Goal: Register for event/course

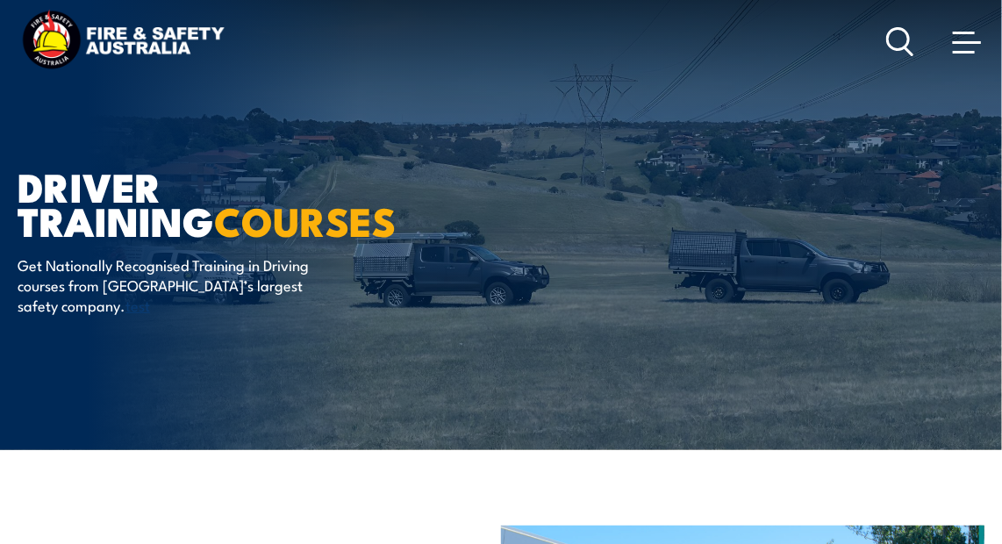
click at [888, 46] on icon at bounding box center [900, 41] width 28 height 29
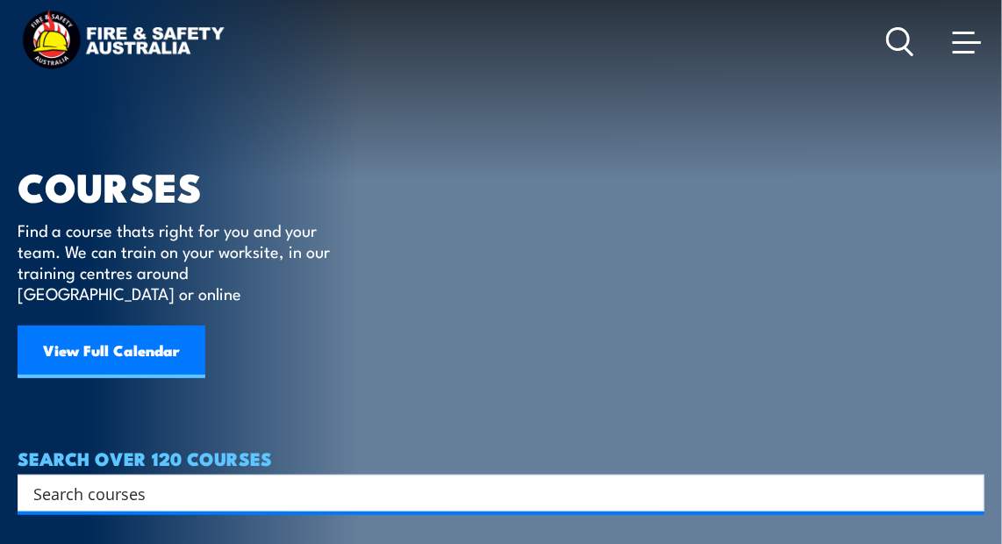
click at [274, 487] on div "Search" at bounding box center [501, 493] width 967 height 37
click at [266, 480] on input "Search input" at bounding box center [489, 493] width 912 height 26
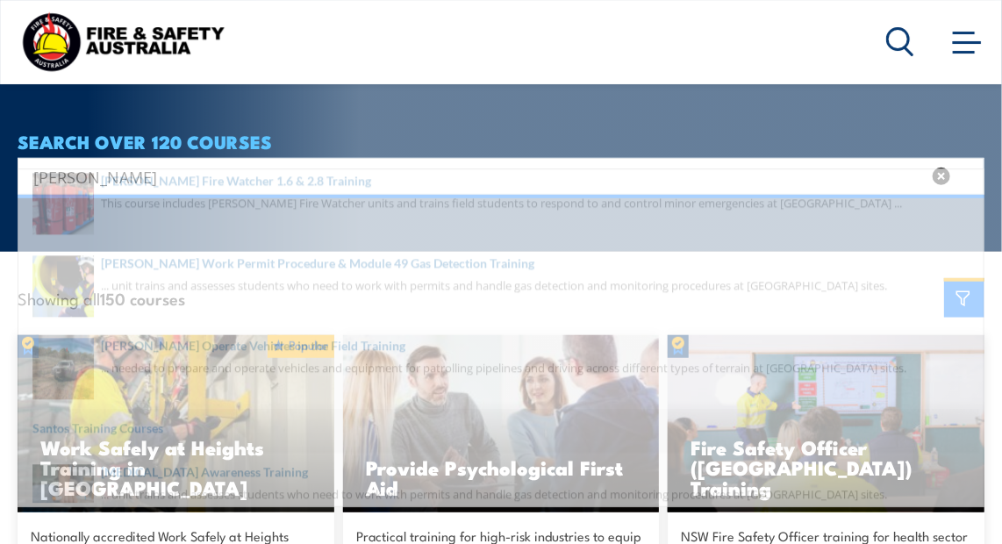
scroll to position [307, 0]
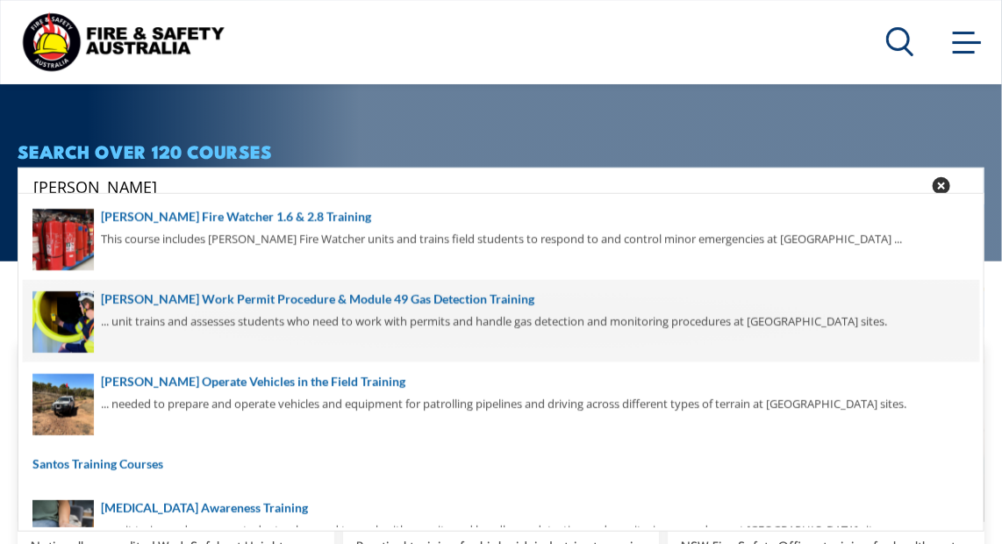
type input "santos"
click at [264, 305] on span at bounding box center [501, 321] width 956 height 82
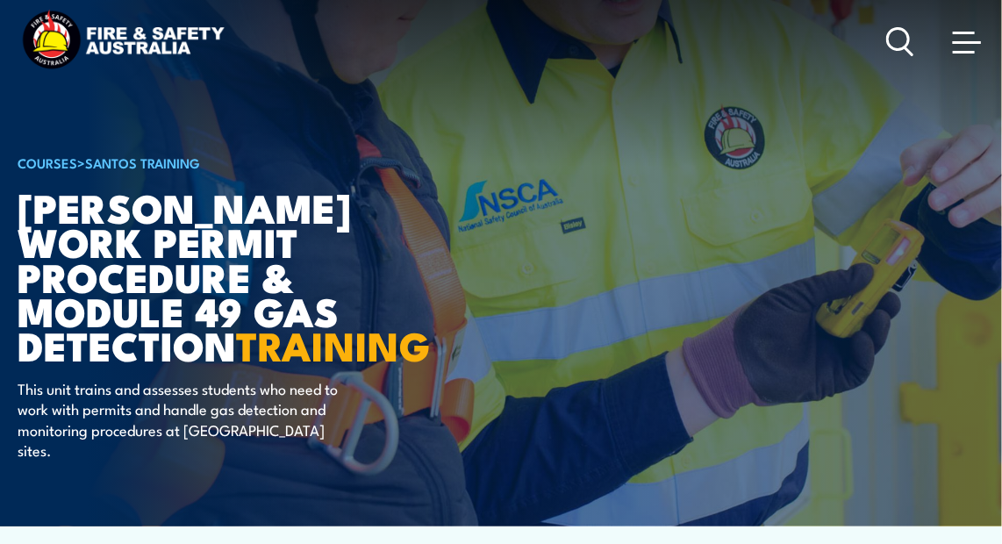
click at [989, 142] on img at bounding box center [501, 263] width 1002 height 526
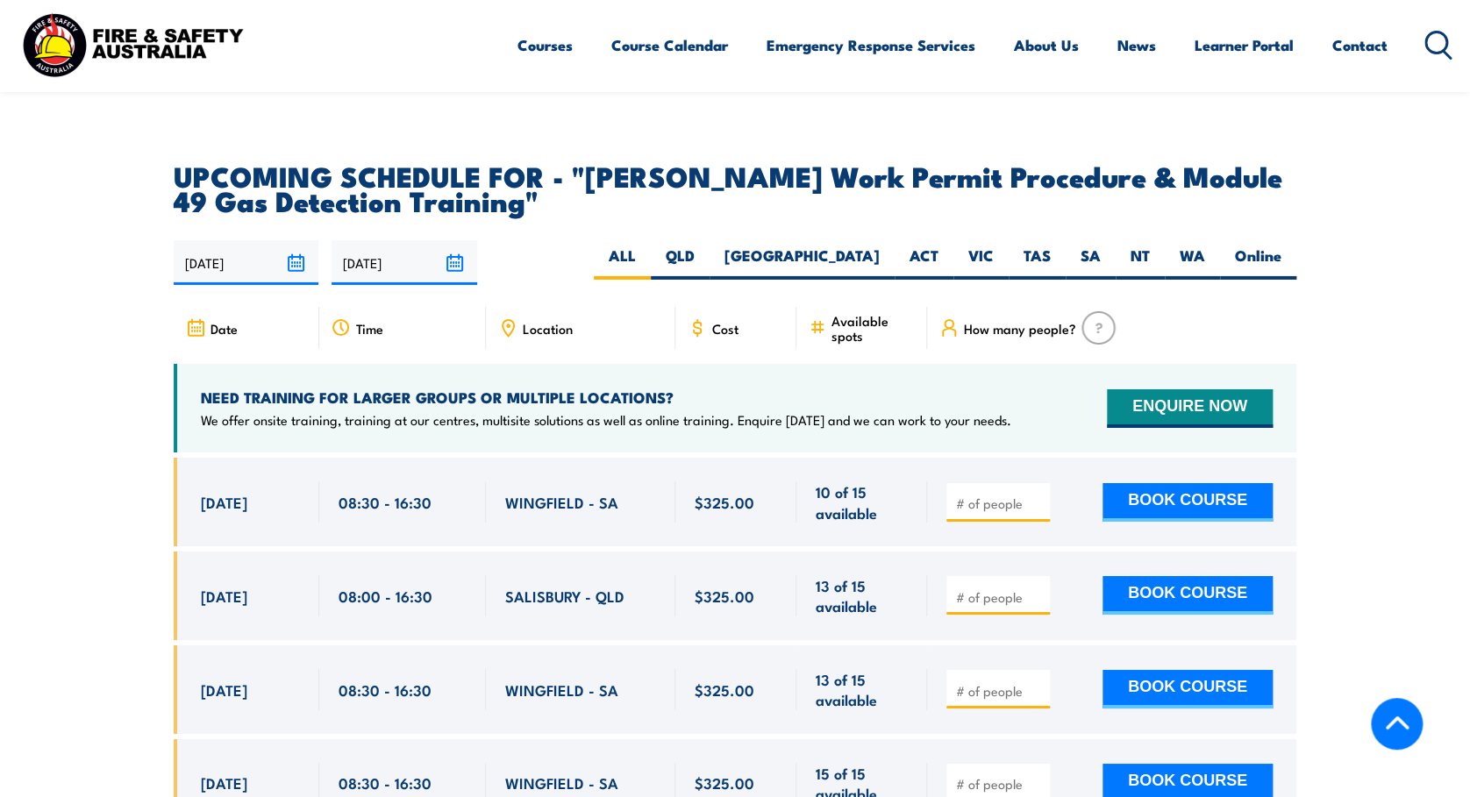
scroll to position [2747, 0]
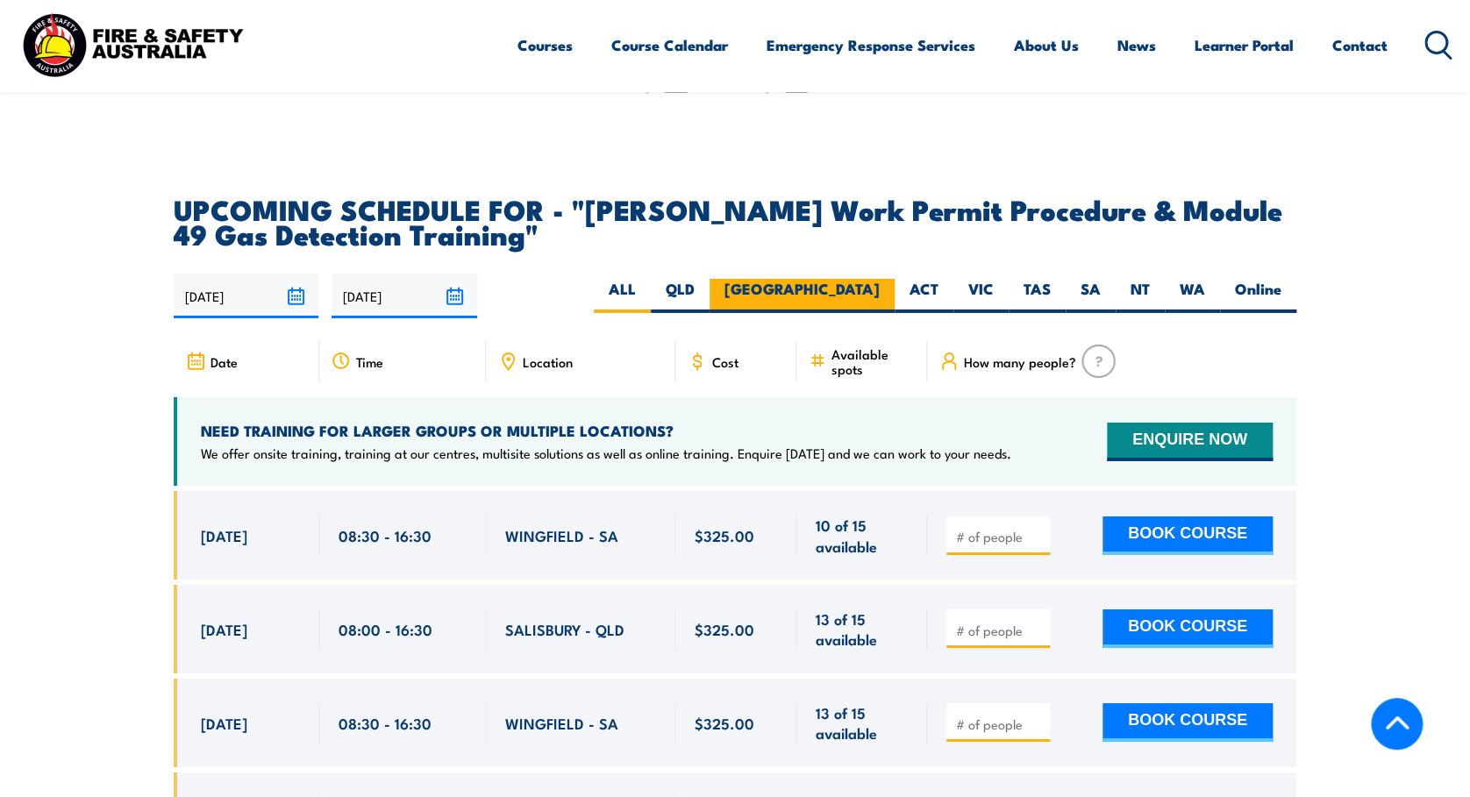
drag, startPoint x: 995, startPoint y: 1, endPoint x: 877, endPoint y: 244, distance: 270.0
click at [877, 279] on label "[GEOGRAPHIC_DATA]" at bounding box center [802, 296] width 185 height 34
click at [880, 279] on input "[GEOGRAPHIC_DATA]" at bounding box center [885, 284] width 11 height 11
radio input "true"
click at [877, 279] on label "[GEOGRAPHIC_DATA]" at bounding box center [802, 296] width 185 height 34
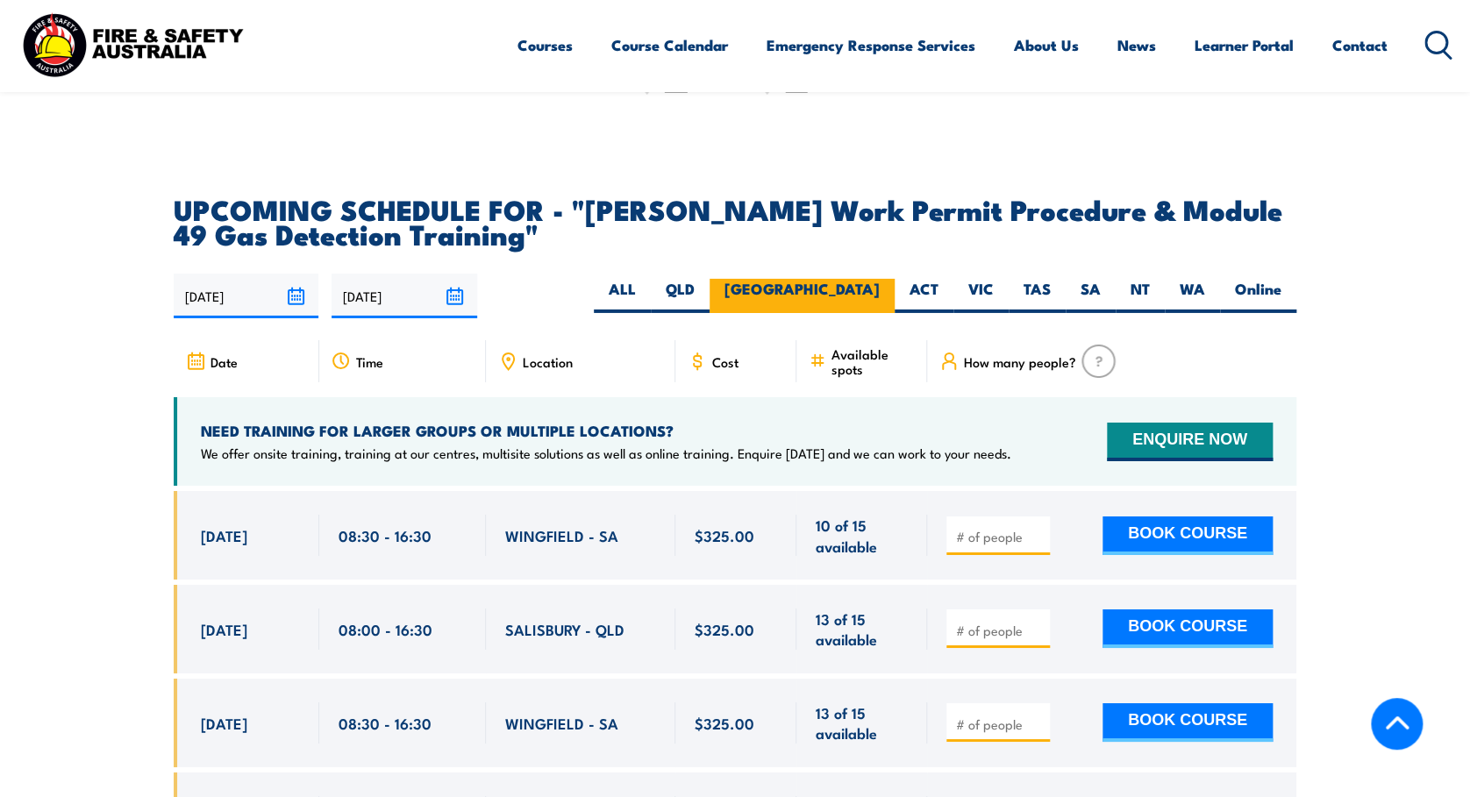
click at [880, 279] on input "[GEOGRAPHIC_DATA]" at bounding box center [885, 284] width 11 height 11
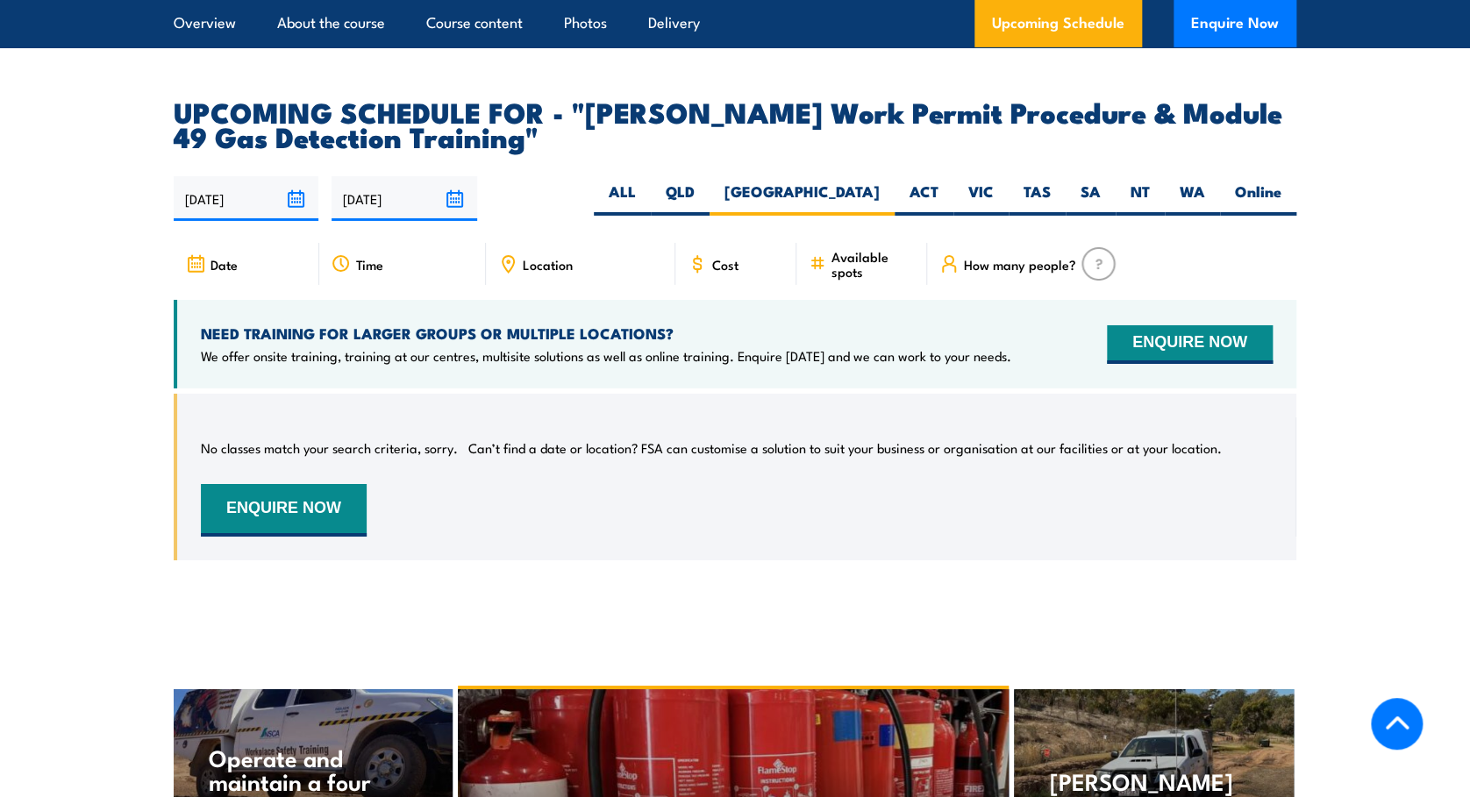
scroll to position [2896, 0]
